Goal: Obtain resource: Obtain resource

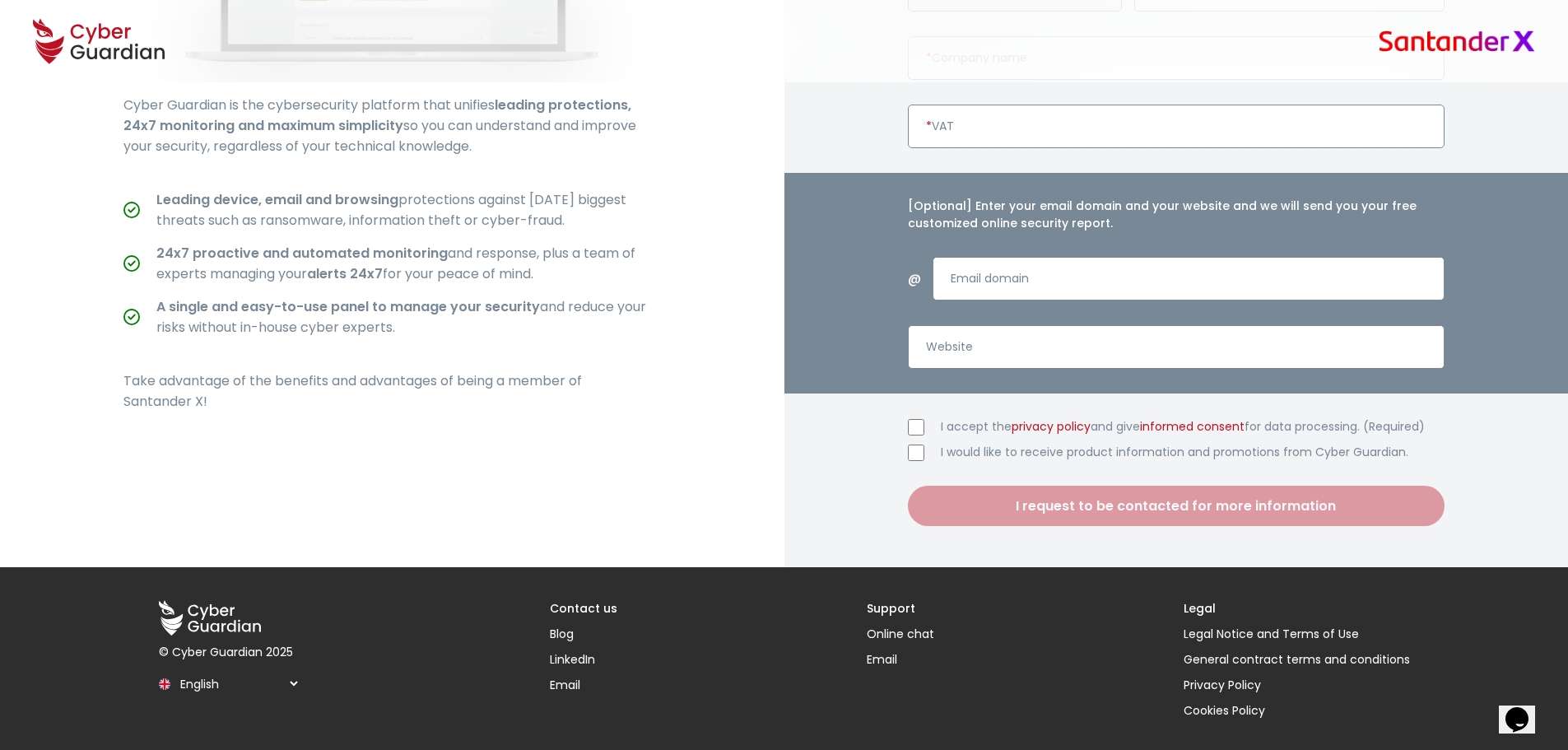
scroll to position [553, 0]
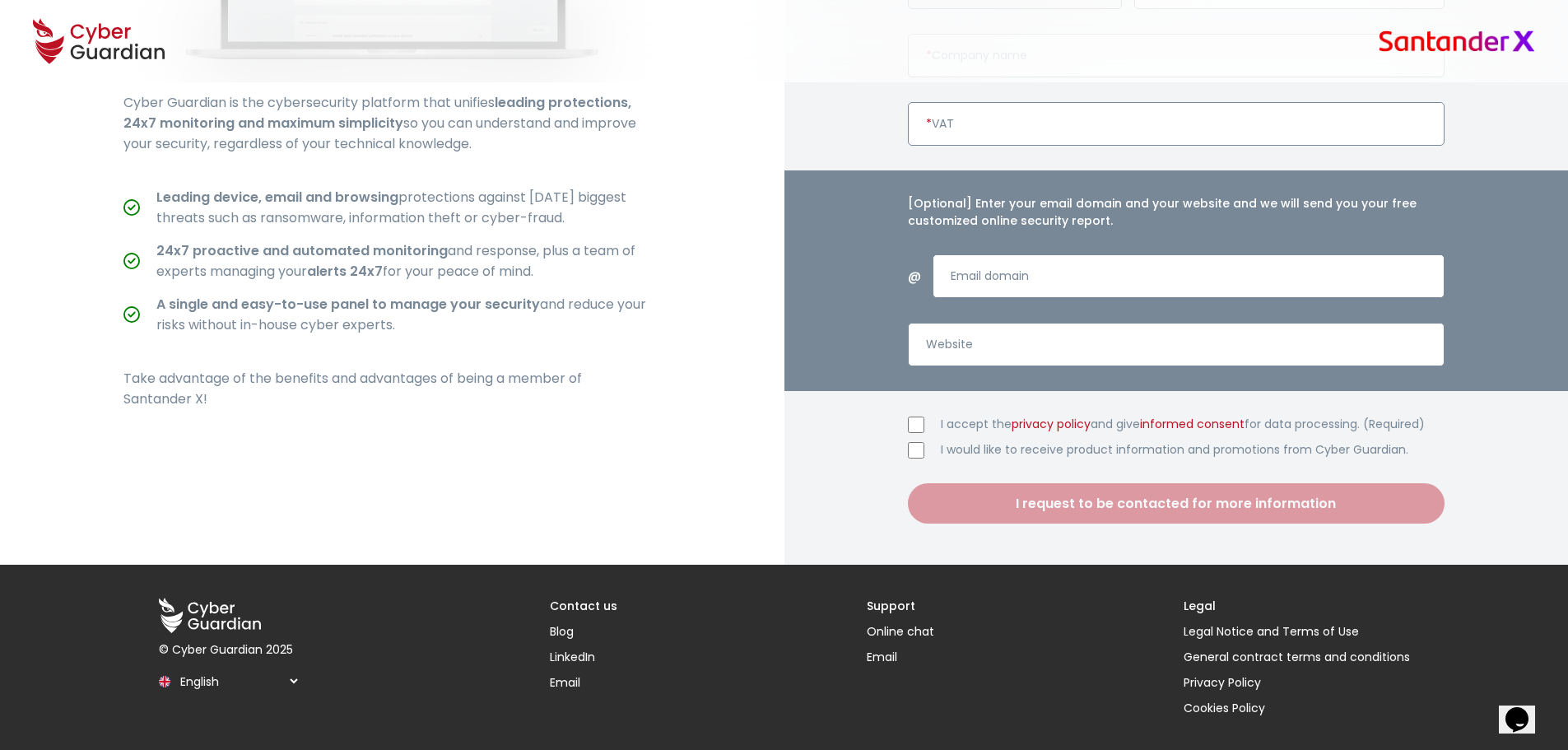
drag, startPoint x: 212, startPoint y: 681, endPoint x: 210, endPoint y: 672, distance: 9.2
click at [212, 681] on select "Español English Português (BR)" at bounding box center [238, 681] width 126 height 28
select select "/santanderxbenefits"
click at [175, 667] on select "Español English Português (BR)" at bounding box center [238, 681] width 126 height 28
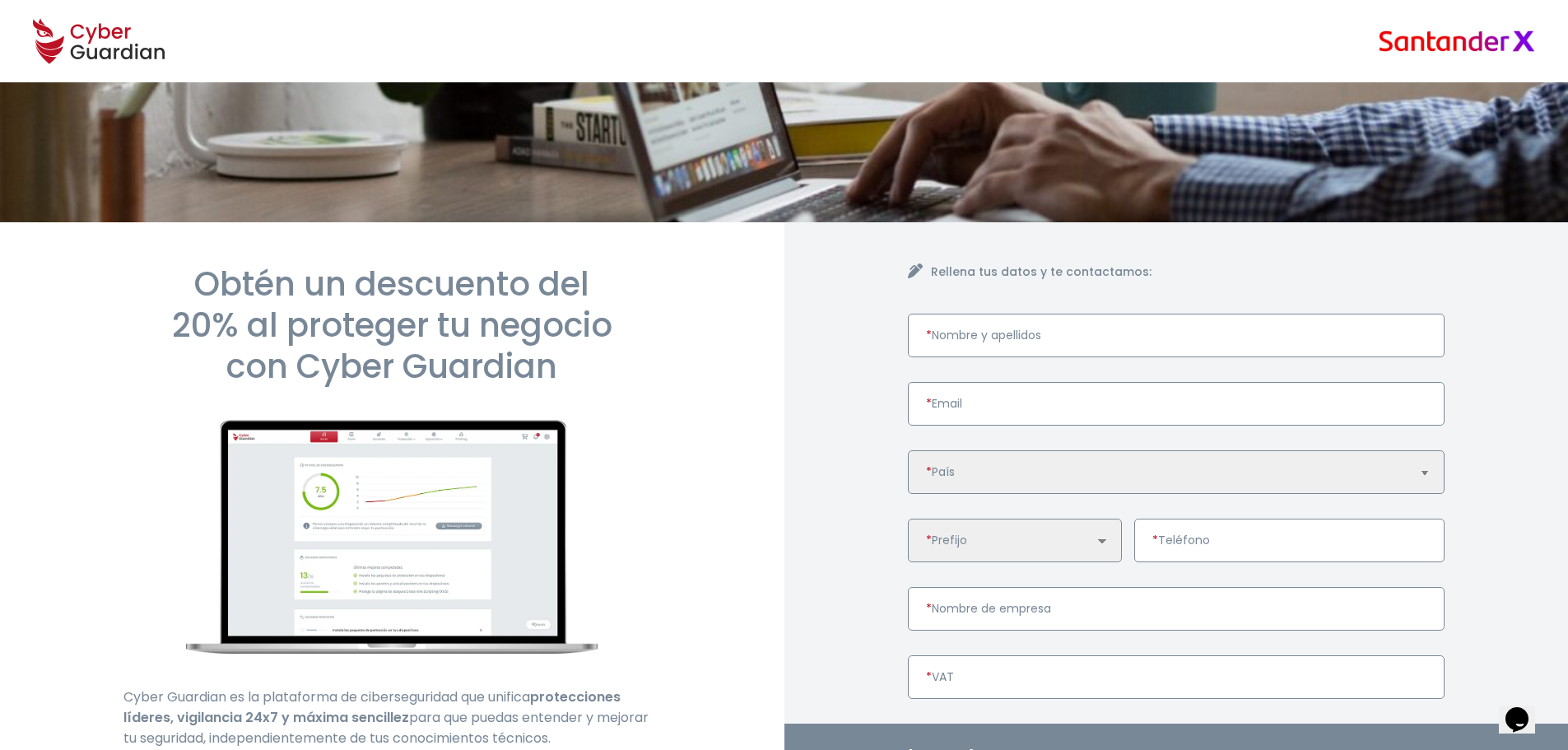
click at [1005, 535] on select "🇩🇪 Alemania (+49) 🇪🇸 España (+34) 🇵🇱 Polonia (+48) 🇵🇹 Portugal (+351) 🇬🇧 Reino …" at bounding box center [1014, 540] width 214 height 43
click at [1004, 534] on select "🇩🇪 Alemania (+49) 🇪🇸 España (+34) 🇵🇱 Polonia (+48) 🇵🇹 Portugal (+351) 🇬🇧 Reino …" at bounding box center [1014, 540] width 214 height 43
click at [1207, 545] on input "* Teléfono" at bounding box center [1289, 540] width 311 height 43
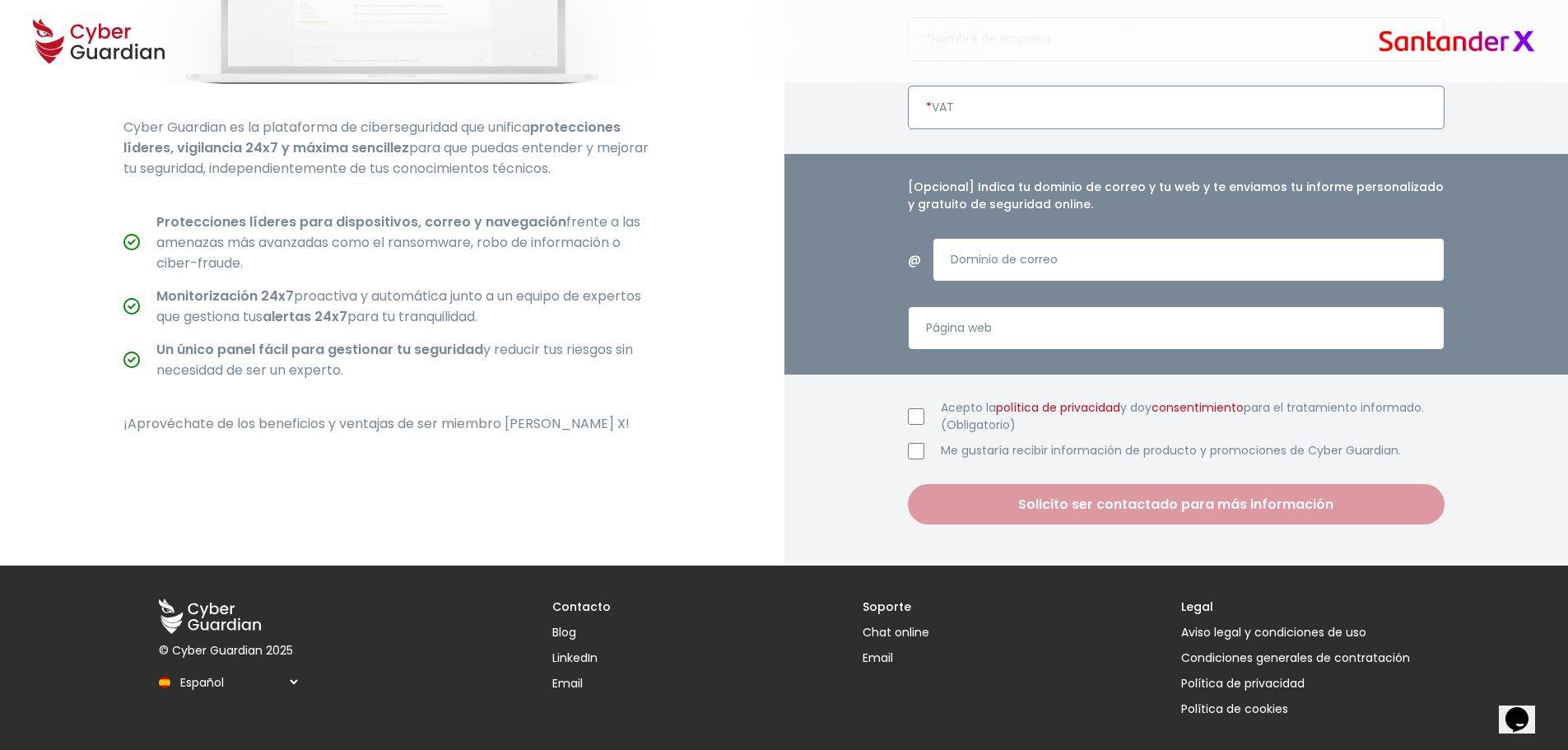
scroll to position [571, 0]
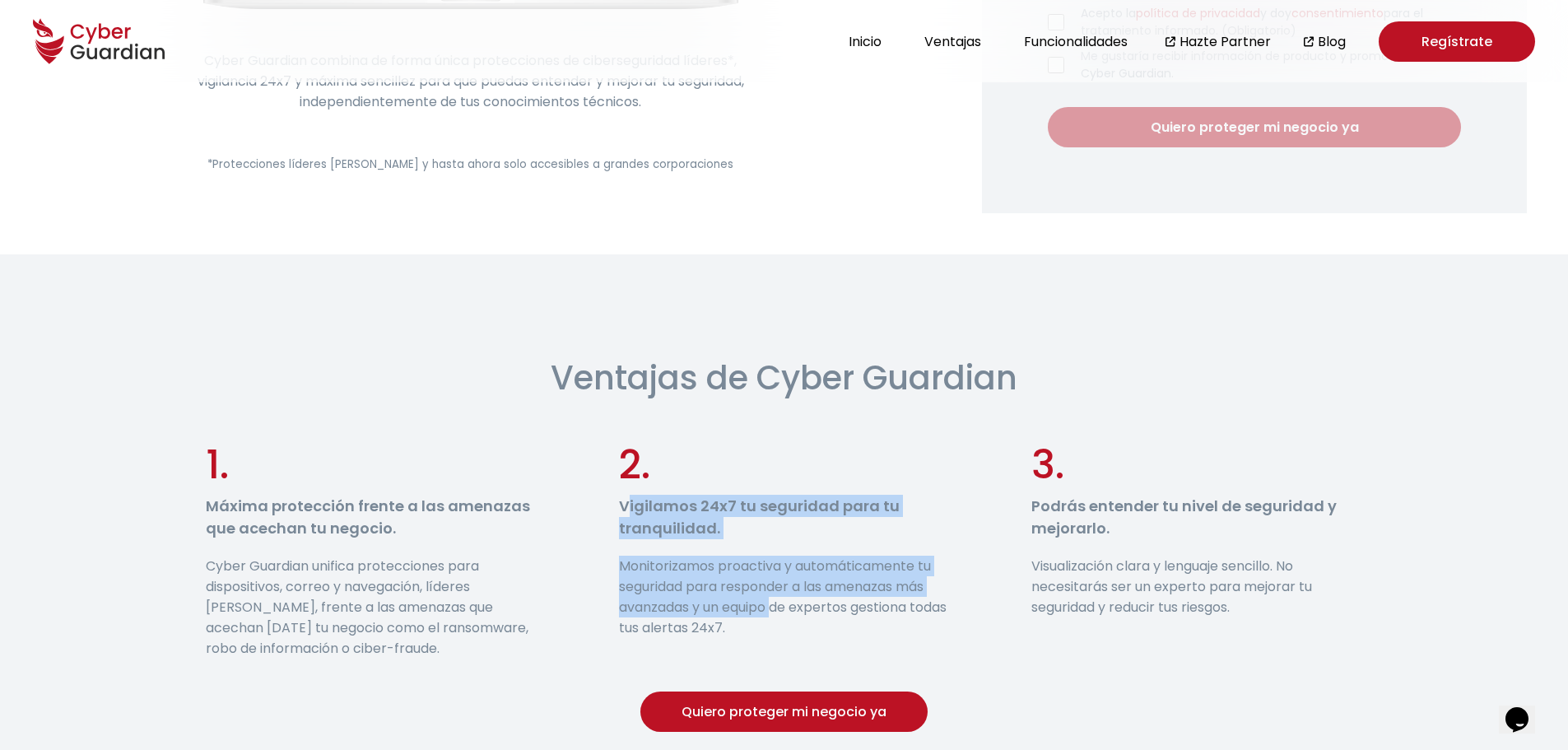
drag, startPoint x: 620, startPoint y: 501, endPoint x: 769, endPoint y: 615, distance: 187.6
click at [769, 615] on section "2. Vigilamos 24x7 tu seguridad para tu tranquilidad. Monitorizamos proactiva y …" at bounding box center [784, 547] width 331 height 223
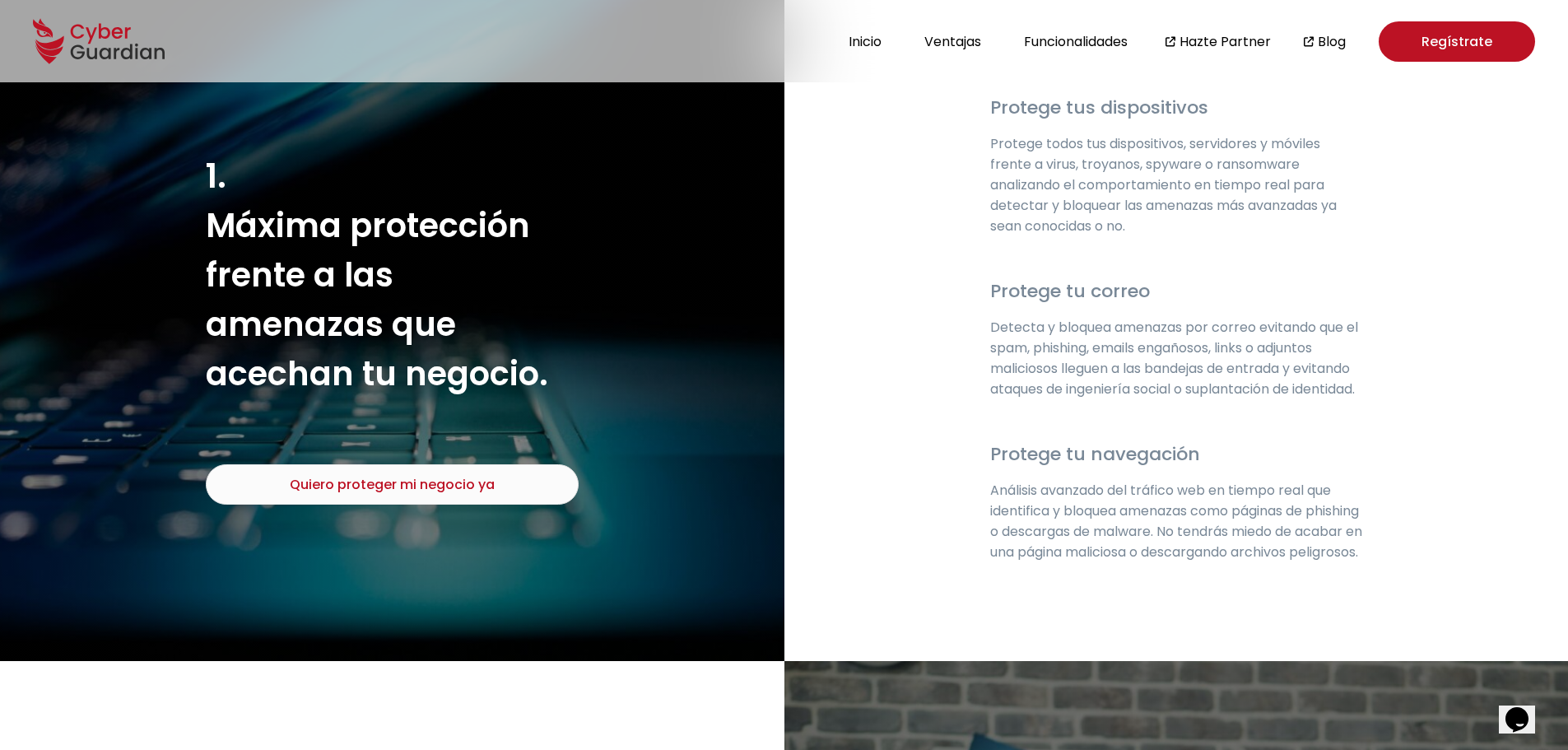
scroll to position [2799, 0]
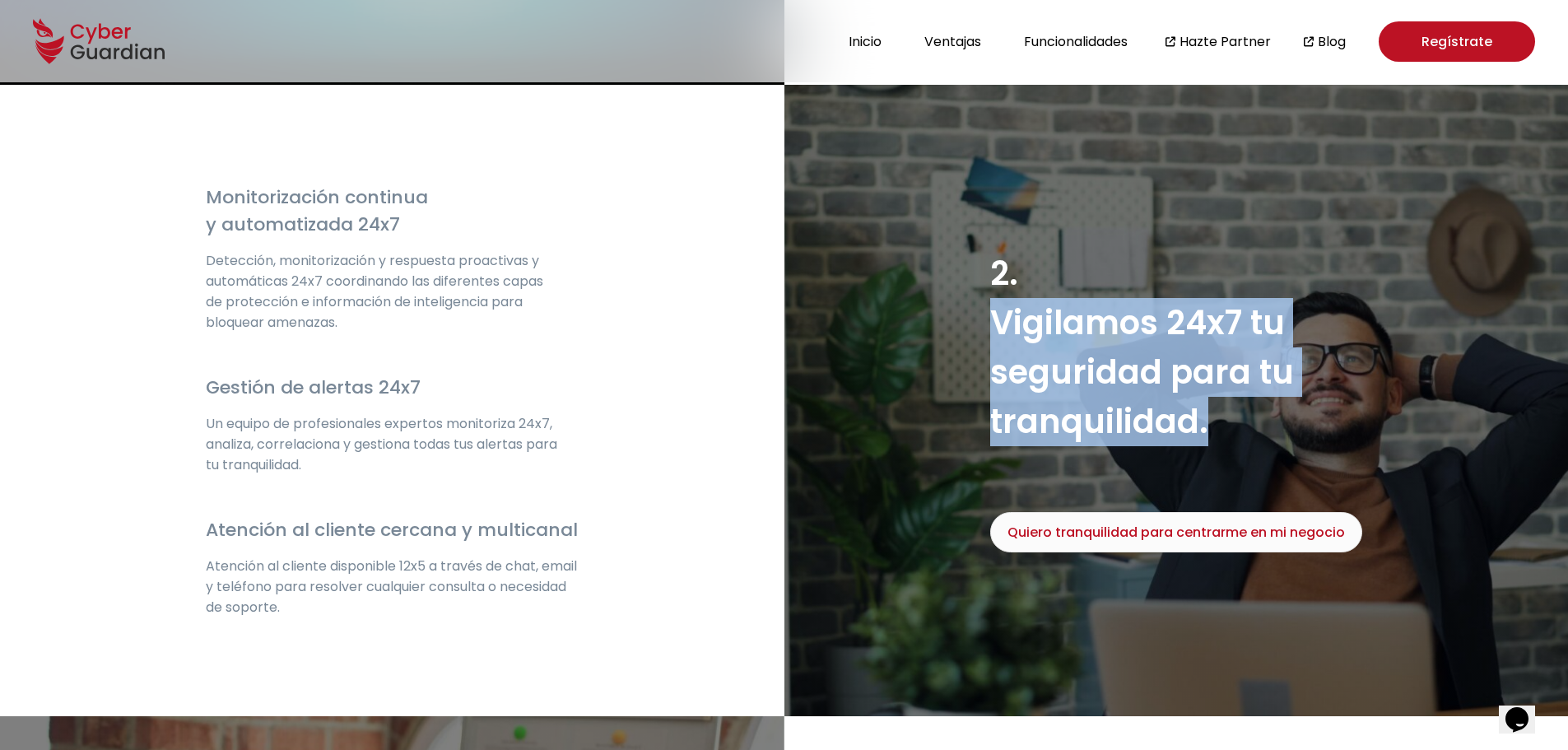
drag, startPoint x: 995, startPoint y: 343, endPoint x: 1213, endPoint y: 446, distance: 241.1
click at [1213, 446] on h3 "2. Vigilamos 24x7 tu seguridad para tu tranquilidad." at bounding box center [1177, 347] width 373 height 198
copy h3 "Vigilamos 24x7 tu seguridad para tu tranquilidad."
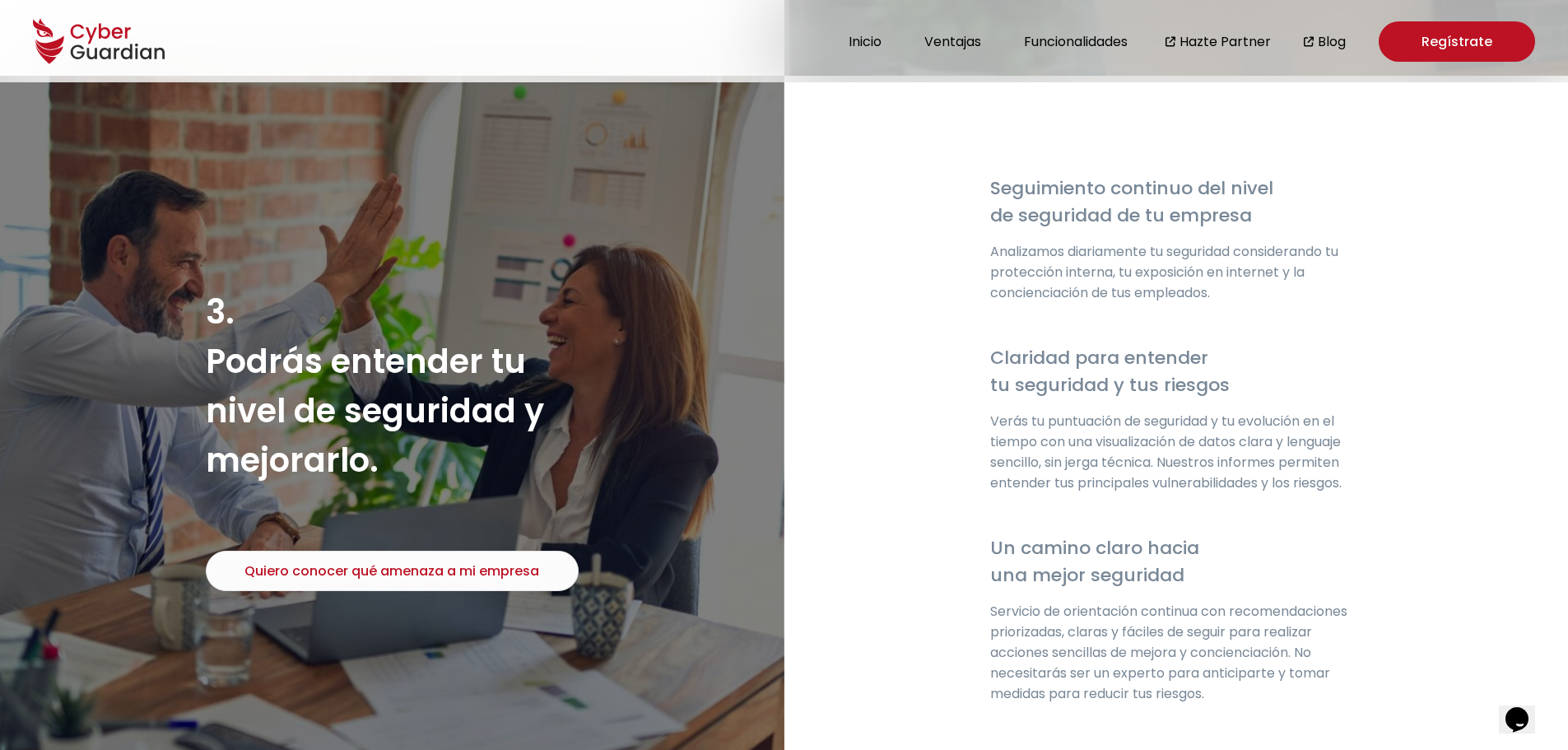
scroll to position [3458, 0]
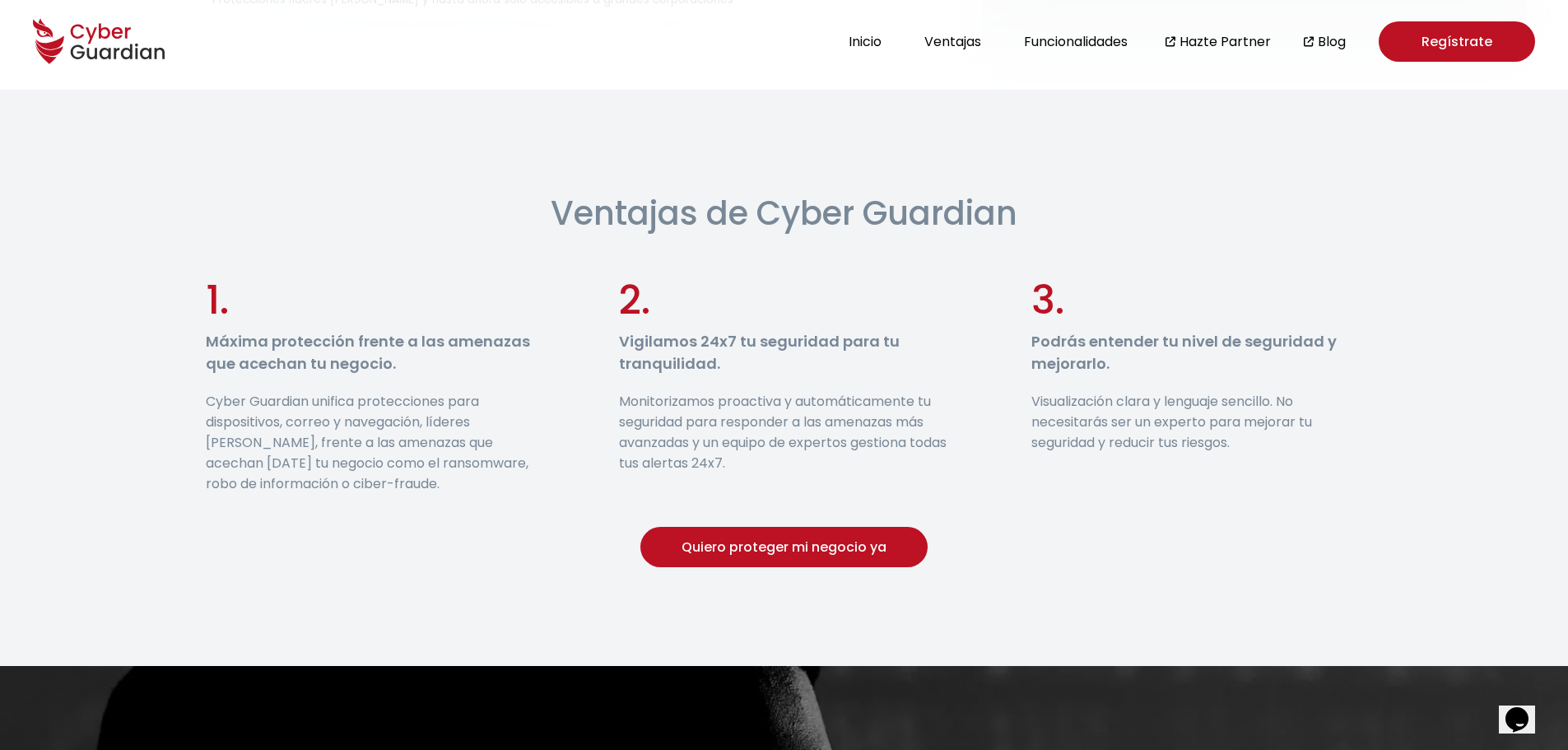
drag, startPoint x: 768, startPoint y: 461, endPoint x: 710, endPoint y: 438, distance: 62.4
click at [710, 438] on p "Monitorizamos proactiva y automáticamente tu seguridad para responder a las ame…" at bounding box center [784, 432] width 331 height 83
copy p "un equipo de expertos gestiona todas tus alertas 24x7."
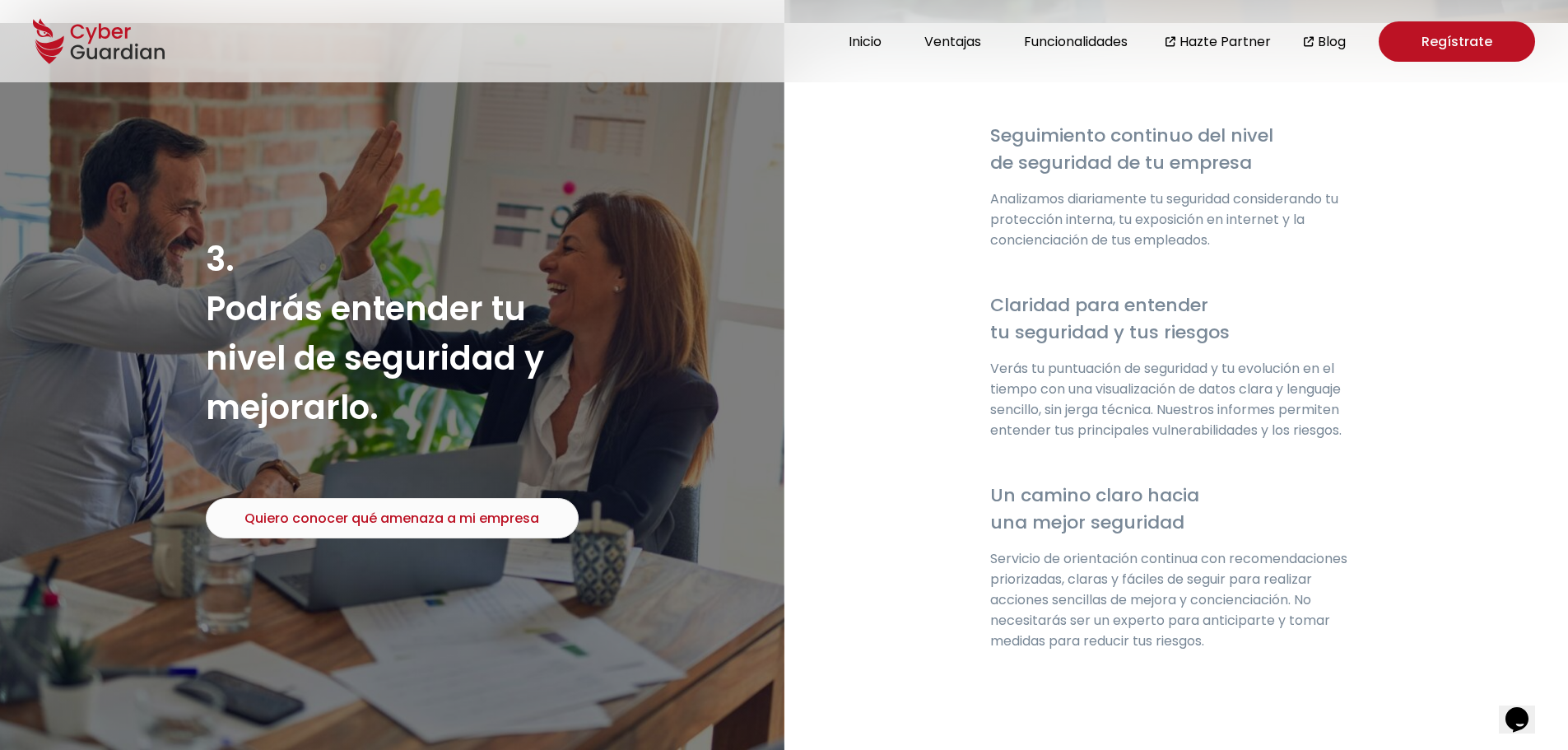
scroll to position [3458, 0]
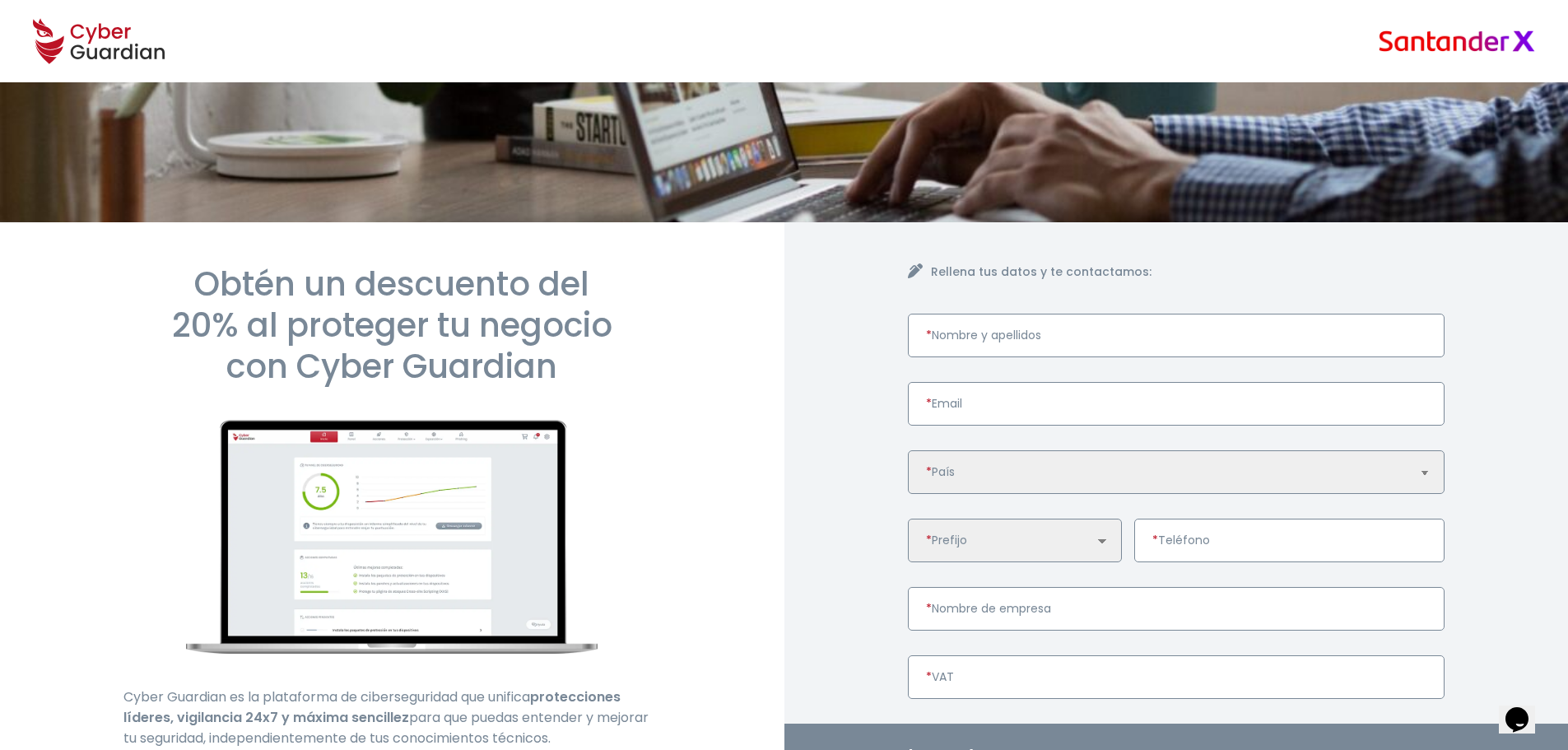
click at [996, 475] on select "🇩🇪 [GEOGRAPHIC_DATA] 🇪🇸 [GEOGRAPHIC_DATA] 🇵🇱 [GEOGRAPHIC_DATA] 🇵🇹 [GEOGRAPHIC_D…" at bounding box center [1177, 471] width 538 height 43
click at [1007, 478] on select "🇩🇪 [GEOGRAPHIC_DATA] 🇪🇸 [GEOGRAPHIC_DATA] 🇵🇱 [GEOGRAPHIC_DATA] 🇵🇹 [GEOGRAPHIC_D…" at bounding box center [1177, 471] width 538 height 43
